Goal: Task Accomplishment & Management: Manage account settings

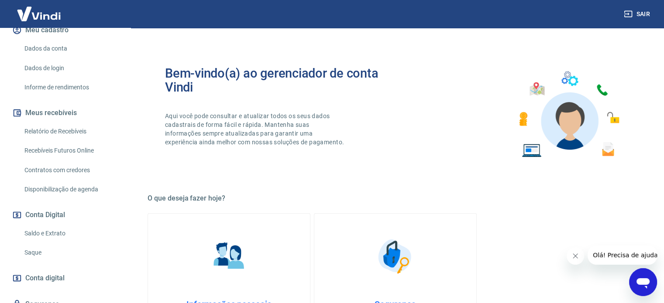
scroll to position [131, 0]
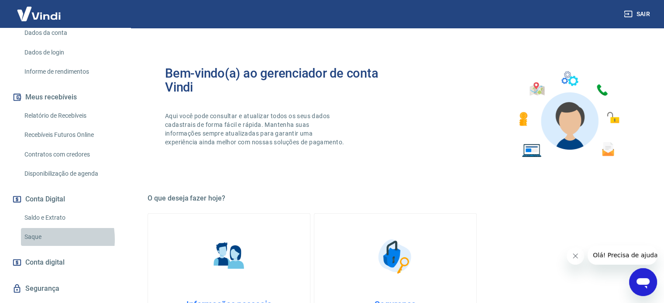
click at [36, 240] on link "Saque" at bounding box center [70, 237] width 99 height 18
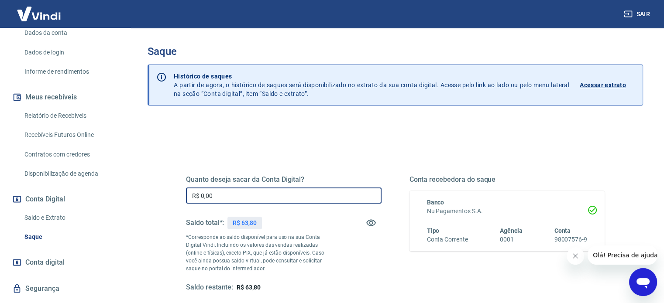
click at [221, 195] on input "R$ 0,00" at bounding box center [284, 196] width 196 height 16
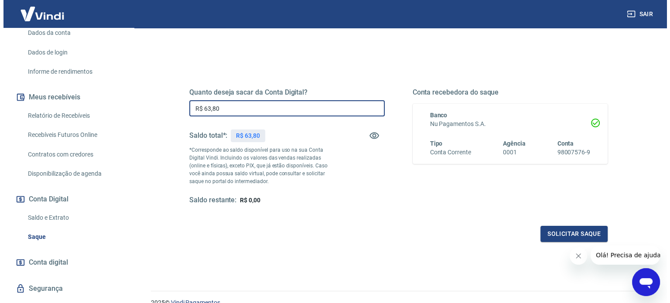
scroll to position [127, 0]
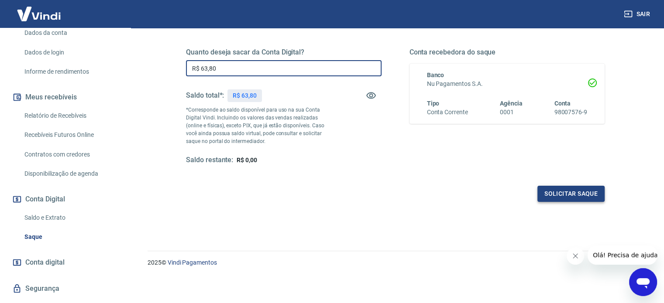
type input "R$ 63,80"
click at [550, 192] on button "Solicitar saque" at bounding box center [570, 194] width 67 height 16
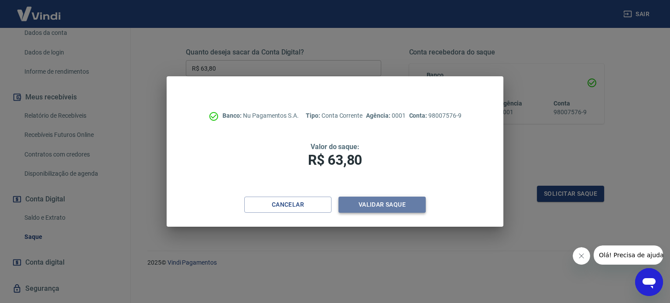
click at [398, 209] on button "Validar saque" at bounding box center [382, 205] width 87 height 16
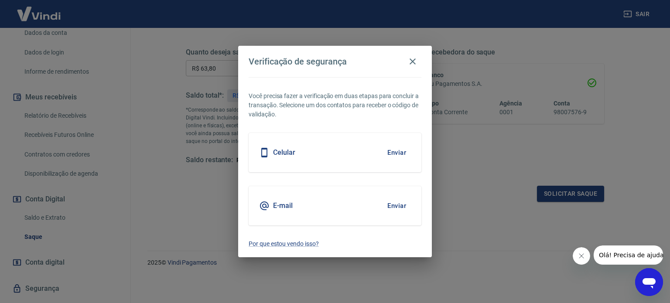
click at [395, 209] on button "Enviar" at bounding box center [397, 206] width 28 height 18
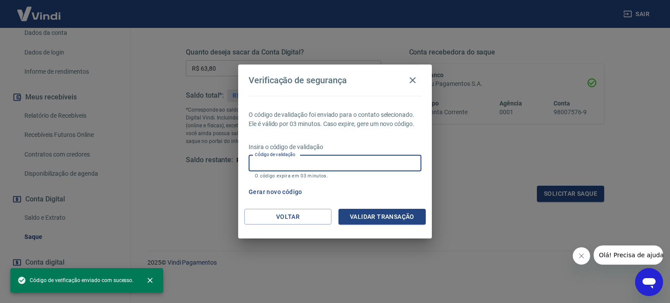
click at [295, 158] on div "Código de validação Código de validação O código expira em 03 minutos." at bounding box center [335, 167] width 173 height 24
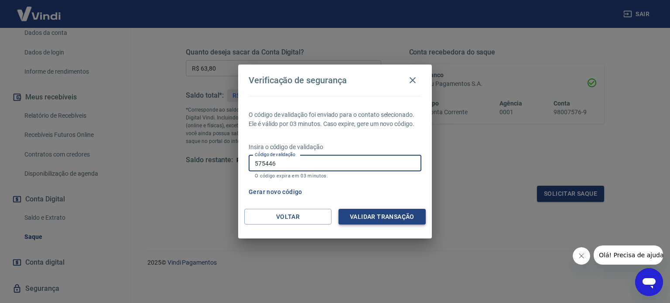
type input "575446"
click at [414, 218] on button "Validar transação" at bounding box center [382, 217] width 87 height 16
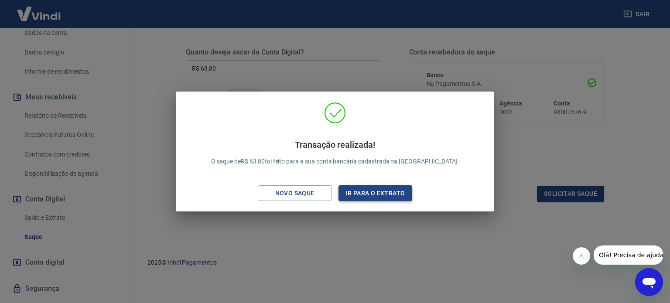
click at [379, 200] on button "Ir para o extrato" at bounding box center [376, 193] width 74 height 16
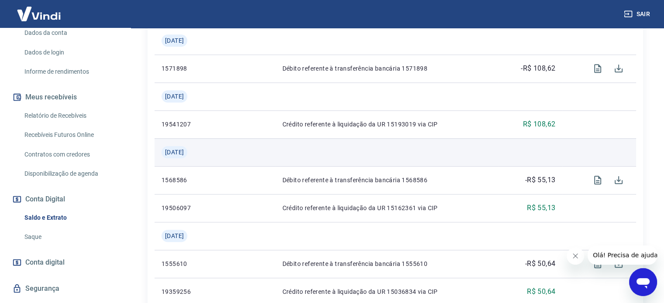
scroll to position [916, 0]
